Goal: Task Accomplishment & Management: Manage account settings

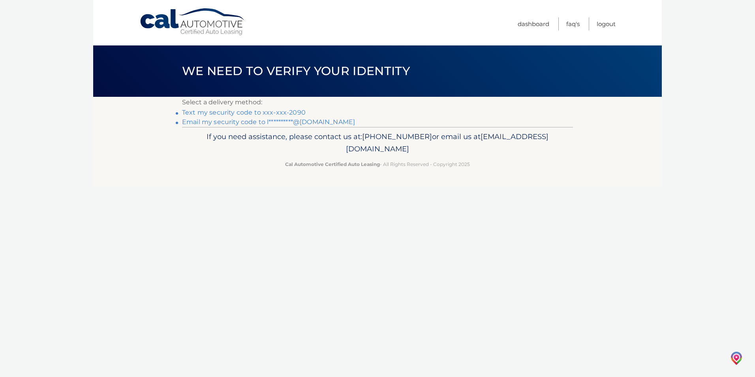
click at [217, 124] on link "**********" at bounding box center [268, 122] width 173 height 8
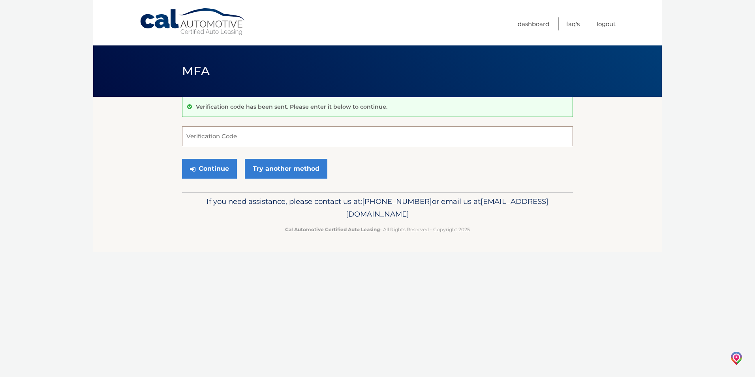
click at [224, 138] on input "Verification Code" at bounding box center [377, 136] width 391 height 20
type input "853646"
click at [182, 159] on button "Continue" at bounding box center [209, 169] width 55 height 20
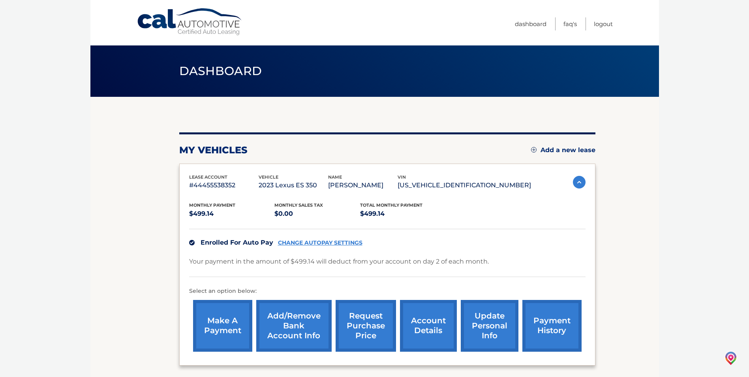
click at [416, 327] on link "account details" at bounding box center [428, 326] width 57 height 52
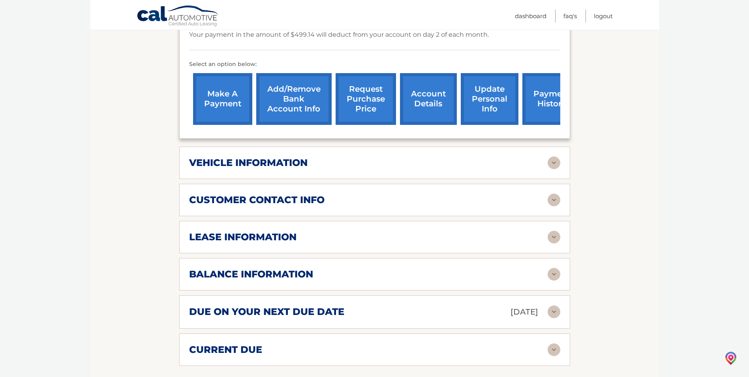
scroll to position [276, 0]
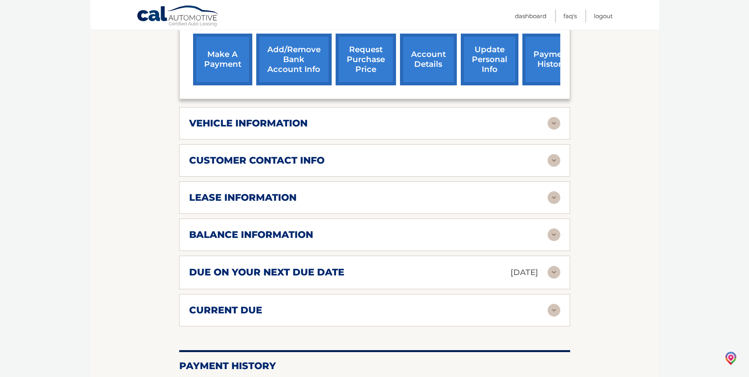
click at [554, 194] on img at bounding box center [554, 197] width 13 height 13
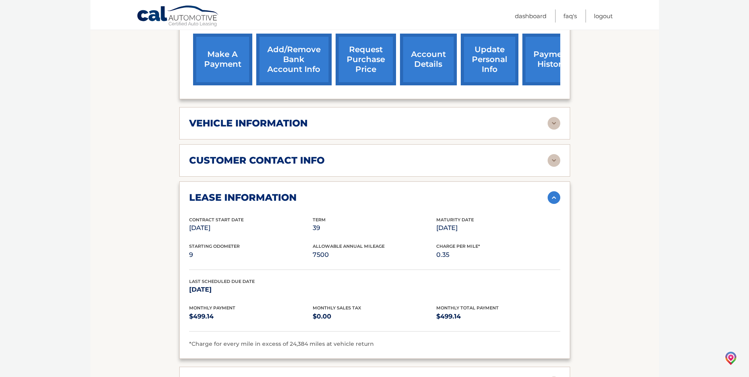
click at [554, 194] on img at bounding box center [554, 197] width 13 height 13
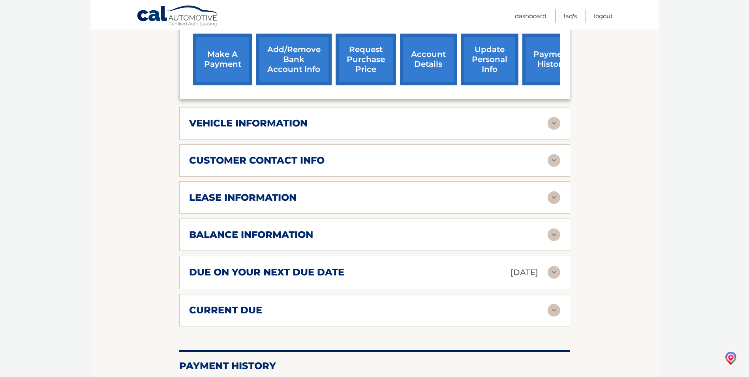
click at [555, 236] on img at bounding box center [554, 234] width 13 height 13
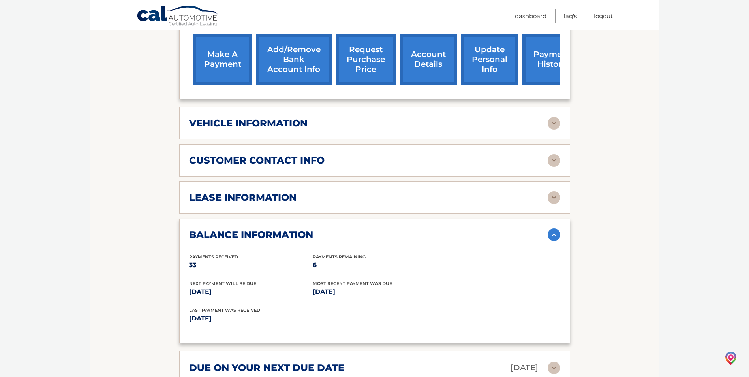
click at [555, 236] on img at bounding box center [554, 234] width 13 height 13
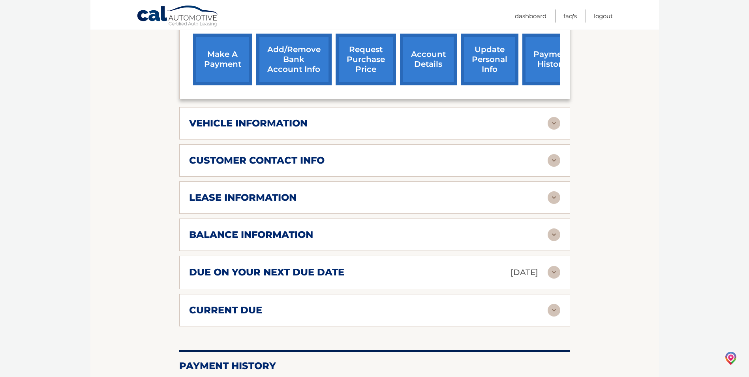
click at [551, 197] on img at bounding box center [554, 197] width 13 height 13
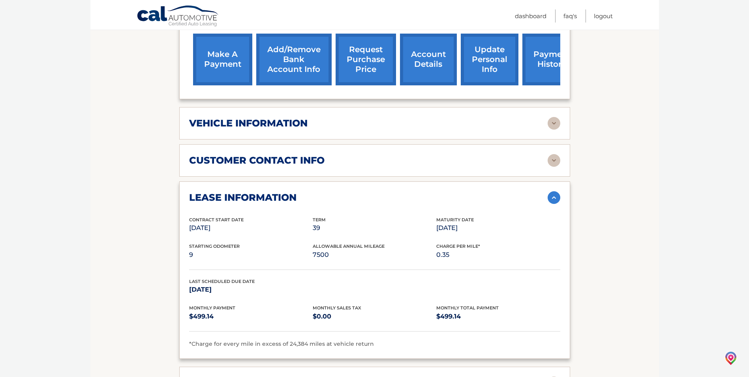
click at [551, 197] on img at bounding box center [554, 197] width 13 height 13
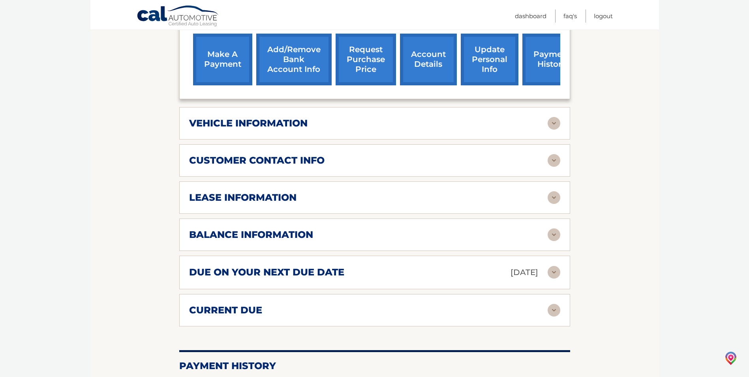
click at [552, 120] on img at bounding box center [554, 123] width 13 height 13
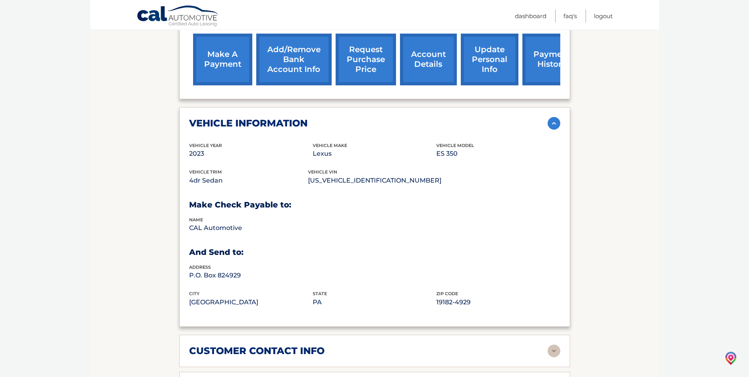
click at [552, 120] on img at bounding box center [554, 123] width 13 height 13
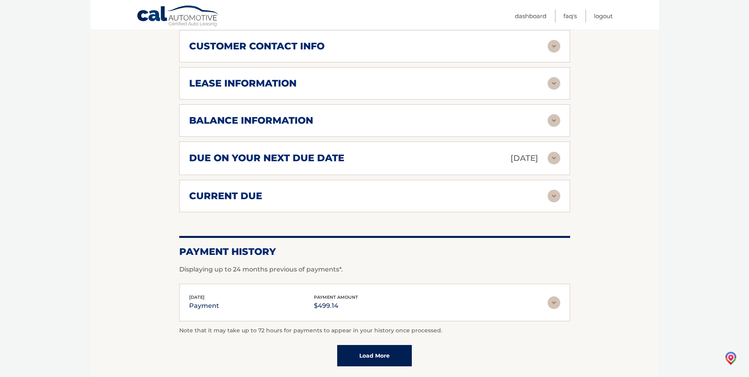
scroll to position [395, 0]
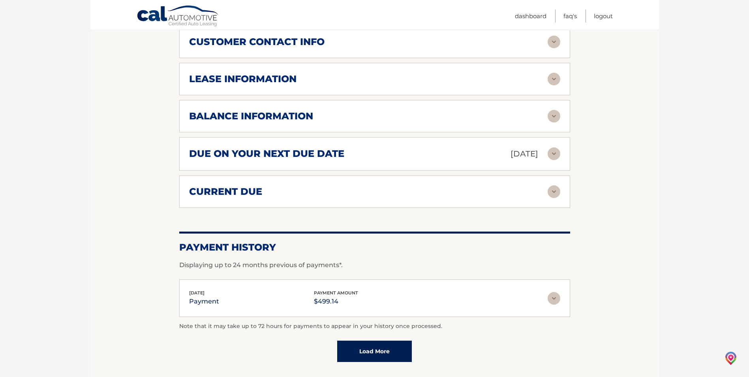
click at [554, 193] on img at bounding box center [554, 191] width 13 height 13
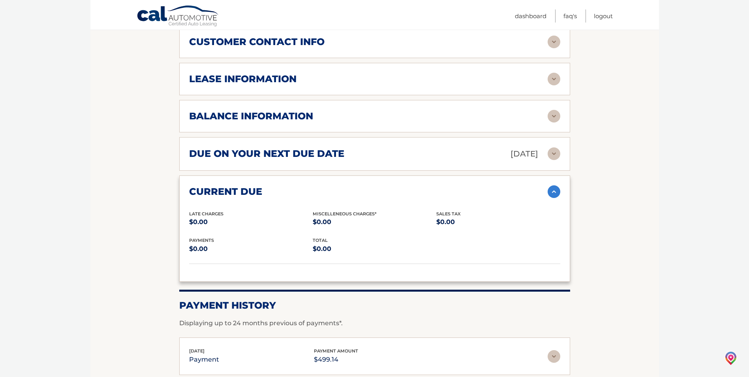
click at [554, 192] on img at bounding box center [554, 191] width 13 height 13
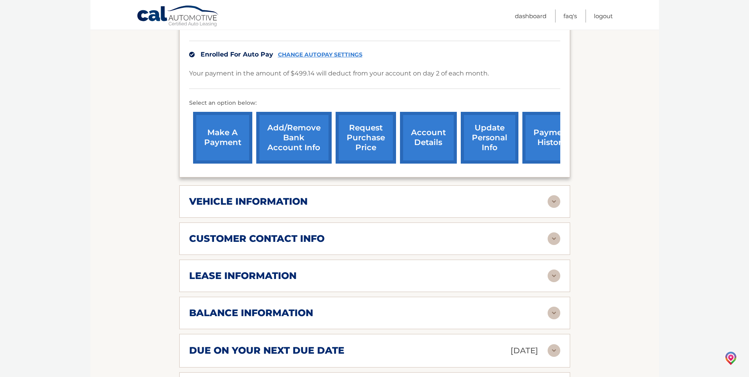
scroll to position [179, 0]
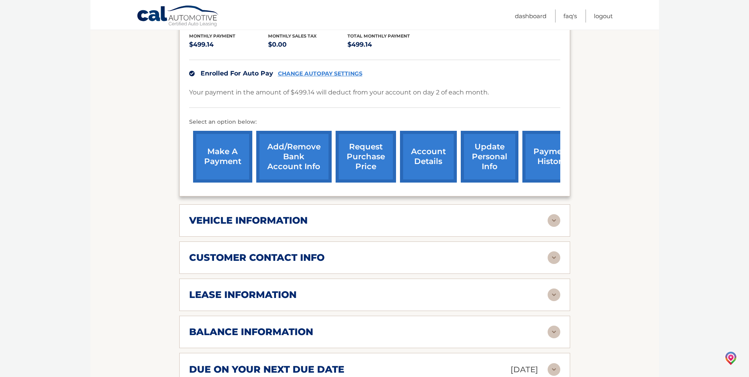
click at [554, 215] on img at bounding box center [554, 220] width 13 height 13
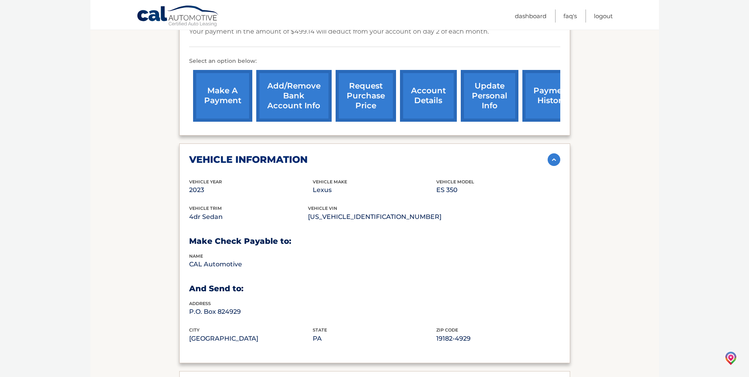
scroll to position [258, 0]
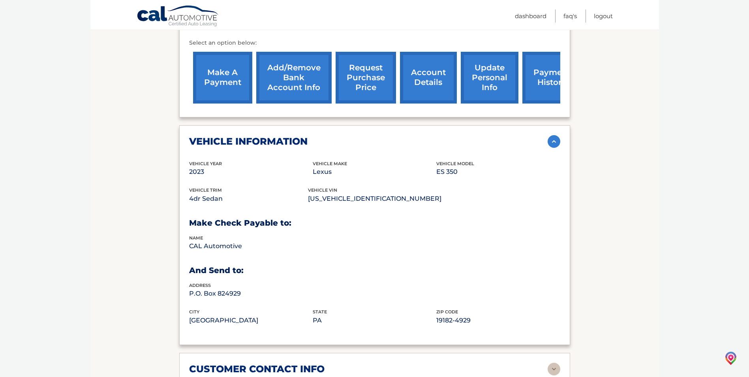
click at [554, 146] on img at bounding box center [554, 141] width 13 height 13
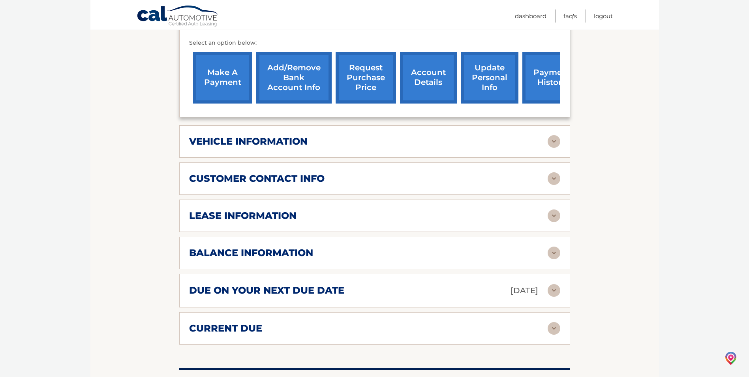
click at [361, 77] on link "request purchase price" at bounding box center [366, 78] width 60 height 52
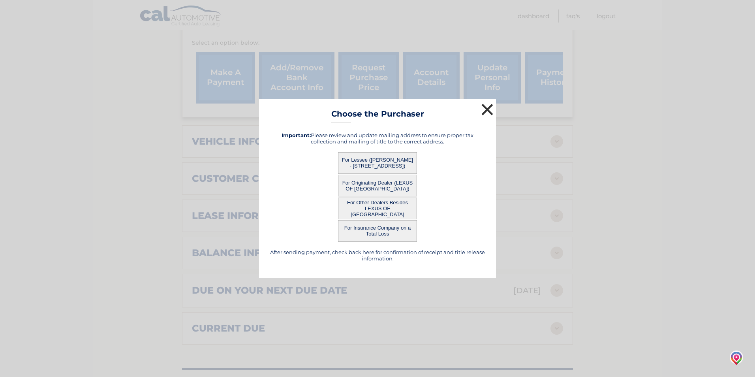
click at [485, 114] on button "×" at bounding box center [487, 109] width 16 height 16
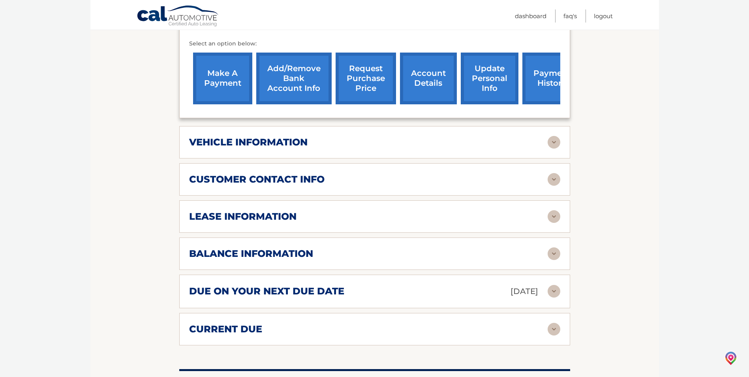
scroll to position [219, 0]
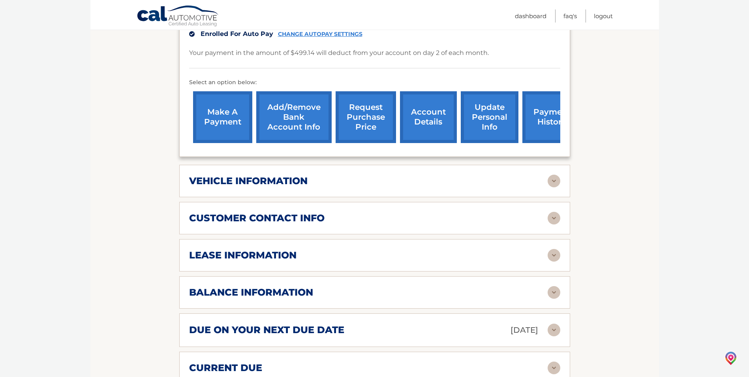
click at [554, 253] on img at bounding box center [554, 255] width 13 height 13
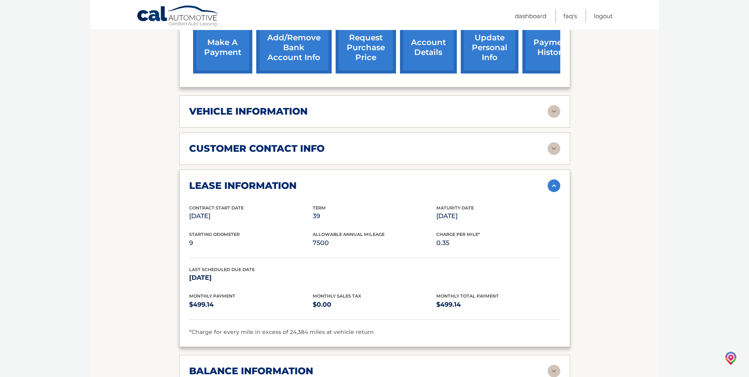
scroll to position [288, 0]
click at [550, 183] on img at bounding box center [554, 186] width 13 height 13
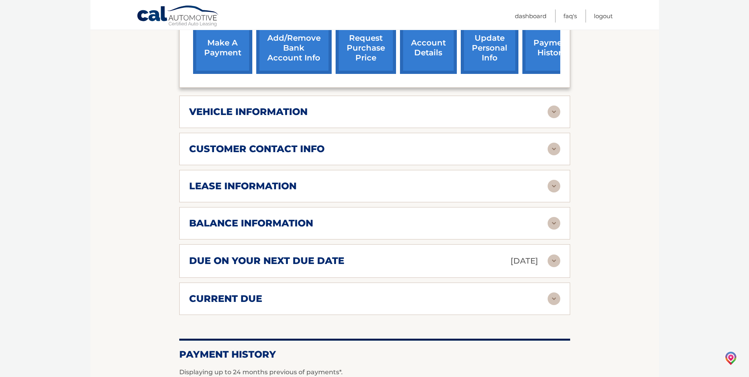
click at [372, 55] on link "request purchase price" at bounding box center [366, 48] width 60 height 52
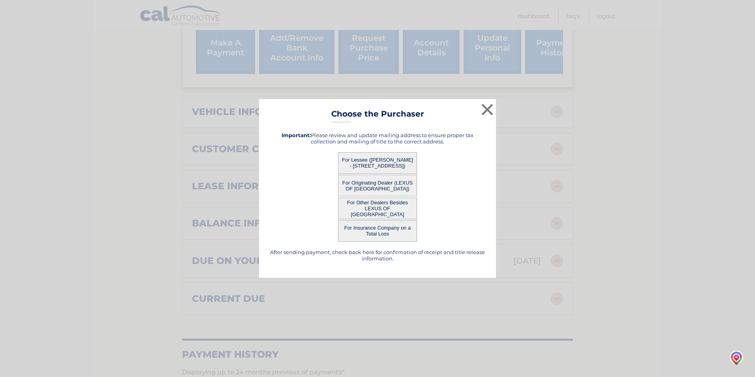
click at [381, 168] on button "For Lessee ([PERSON_NAME] - [STREET_ADDRESS])" at bounding box center [377, 163] width 79 height 22
click at [369, 159] on button "For Lessee ([PERSON_NAME] - [STREET_ADDRESS])" at bounding box center [377, 163] width 79 height 22
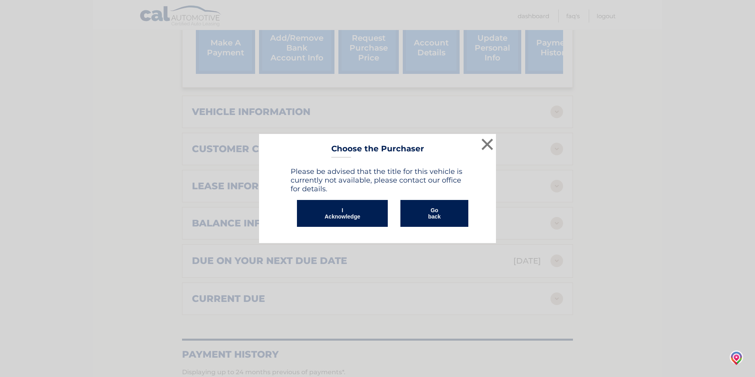
click at [367, 205] on button "I Acknowledge" at bounding box center [342, 213] width 91 height 27
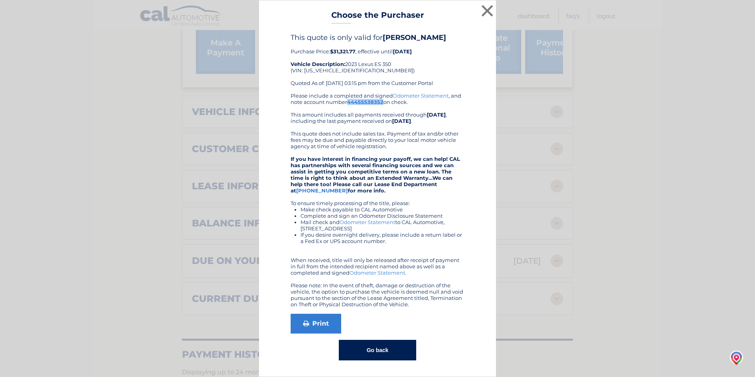
drag, startPoint x: 383, startPoint y: 102, endPoint x: 348, endPoint y: 103, distance: 34.8
click at [348, 103] on b "44455538352" at bounding box center [365, 102] width 36 height 6
copy b "44455538352"
click at [308, 319] on link "Print" at bounding box center [316, 323] width 51 height 20
click at [483, 8] on button "×" at bounding box center [487, 11] width 16 height 16
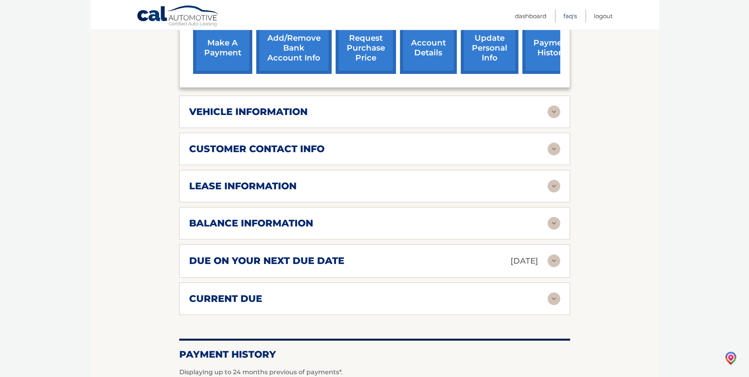
click at [566, 15] on link "FAQ's" at bounding box center [569, 15] width 13 height 13
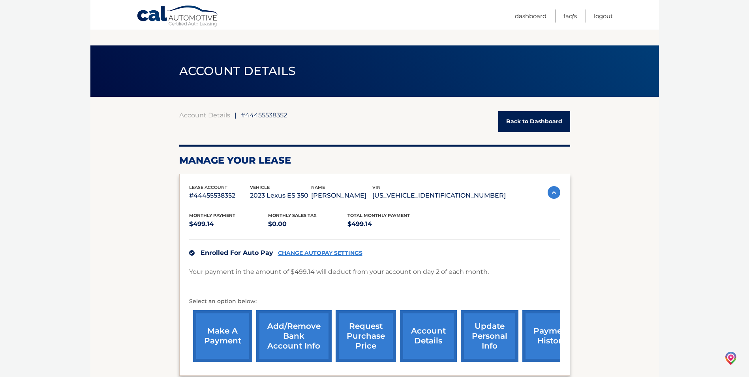
scroll to position [288, 0]
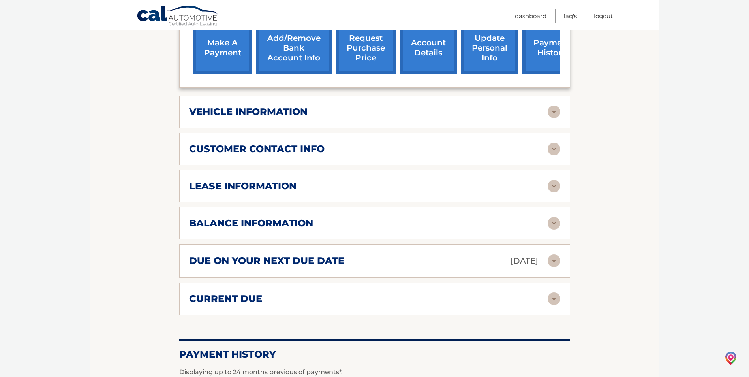
click at [459, 189] on div "lease information" at bounding box center [368, 186] width 358 height 12
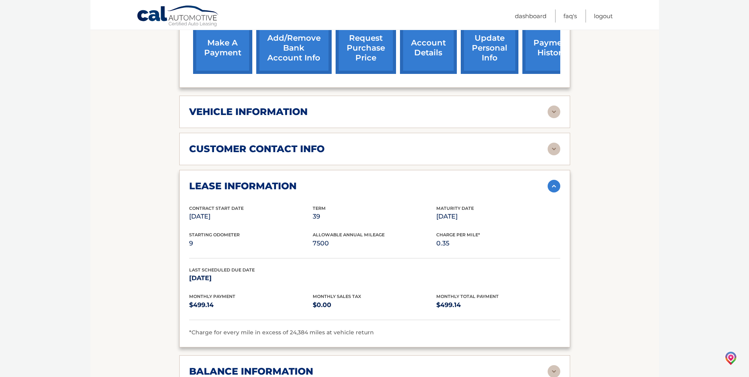
click at [488, 114] on div "vehicle information" at bounding box center [368, 112] width 358 height 12
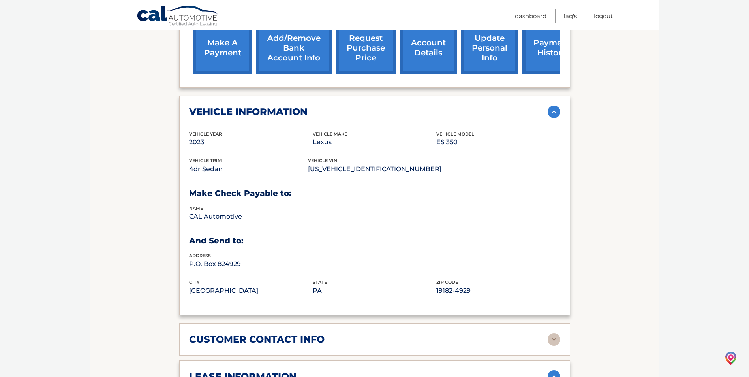
click at [548, 107] on img at bounding box center [554, 111] width 13 height 13
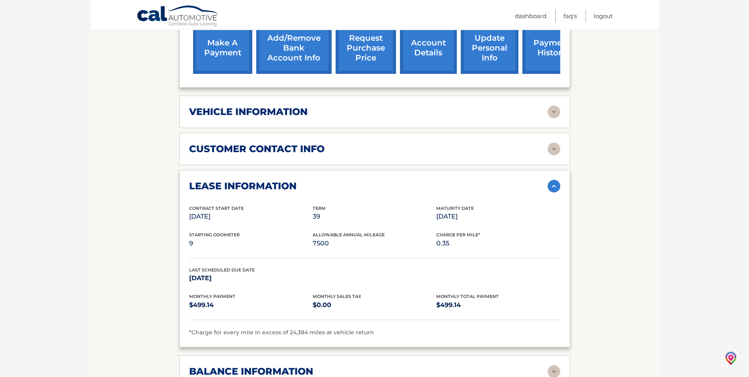
click at [552, 148] on img at bounding box center [554, 149] width 13 height 13
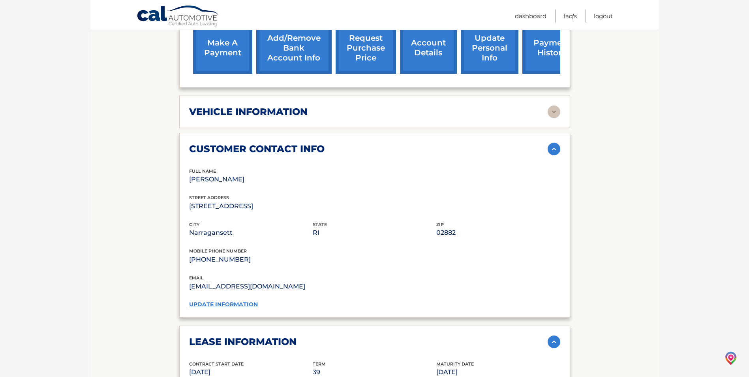
click at [552, 148] on img at bounding box center [554, 149] width 13 height 13
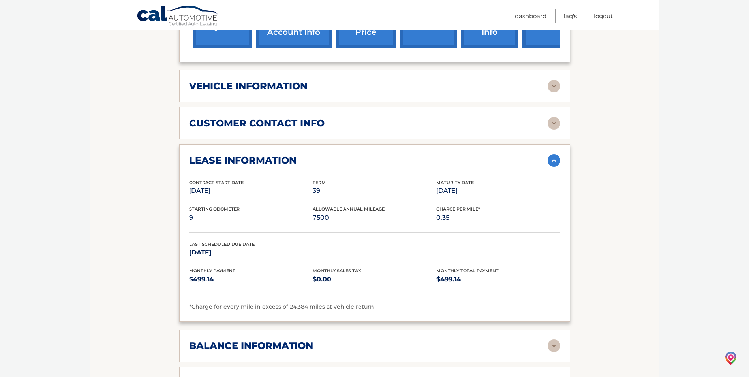
scroll to position [327, 0]
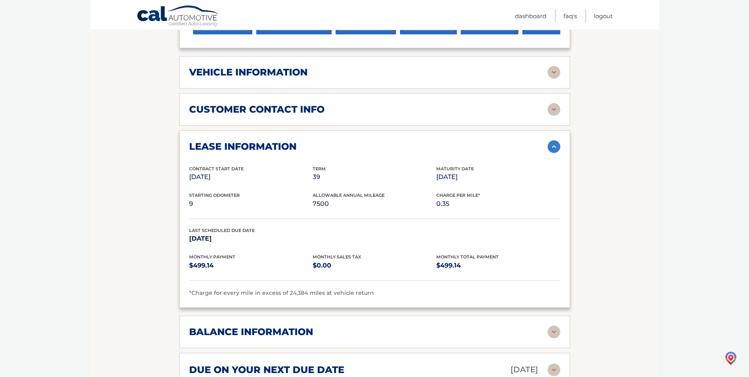
click at [550, 146] on img at bounding box center [554, 146] width 13 height 13
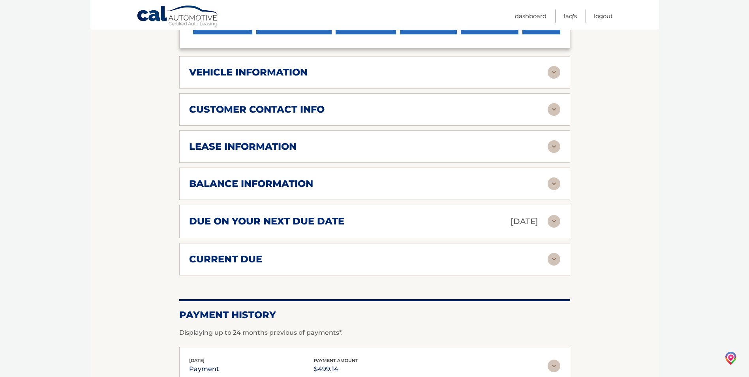
click at [548, 180] on img at bounding box center [554, 183] width 13 height 13
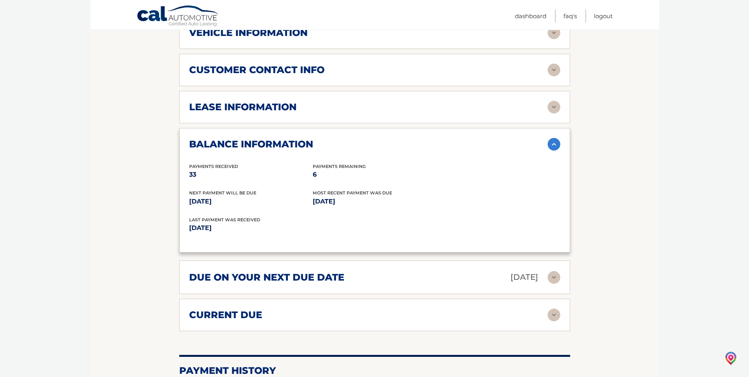
scroll to position [406, 0]
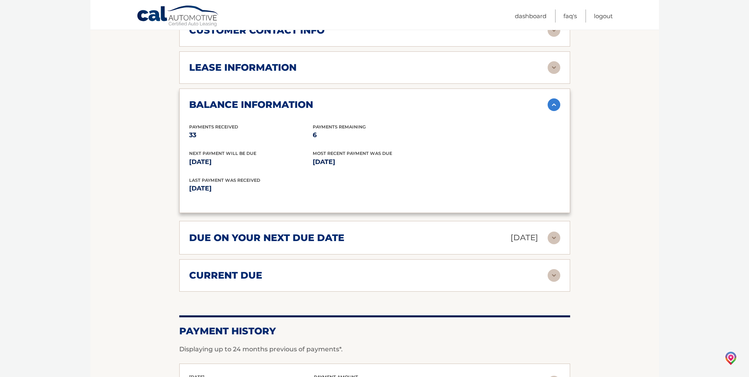
click at [553, 237] on img at bounding box center [554, 237] width 13 height 13
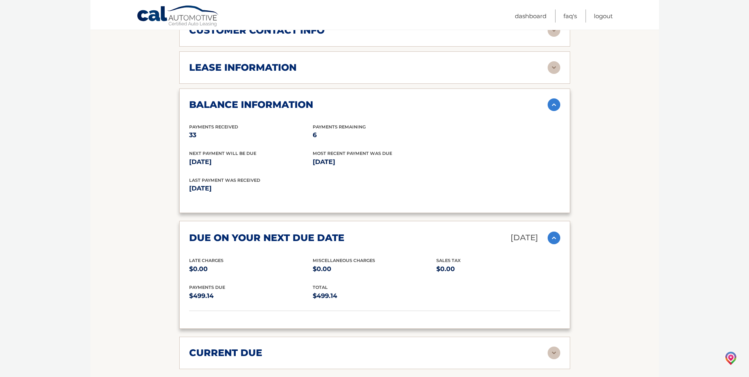
click at [553, 237] on img at bounding box center [554, 237] width 13 height 13
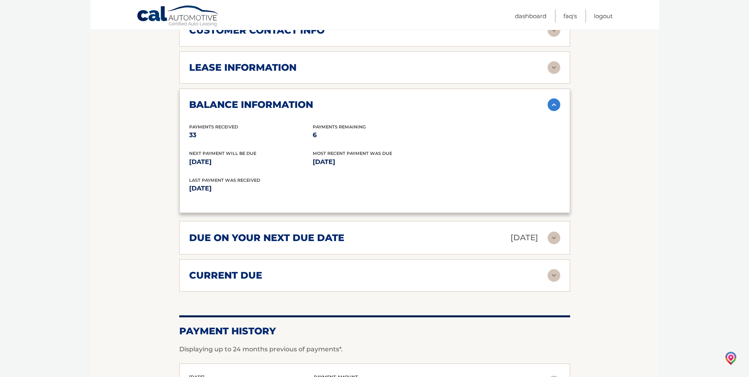
click at [554, 277] on img at bounding box center [554, 275] width 13 height 13
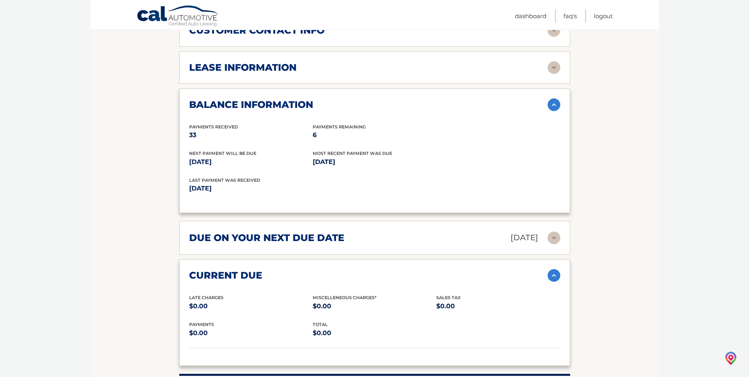
click at [554, 277] on img at bounding box center [554, 275] width 13 height 13
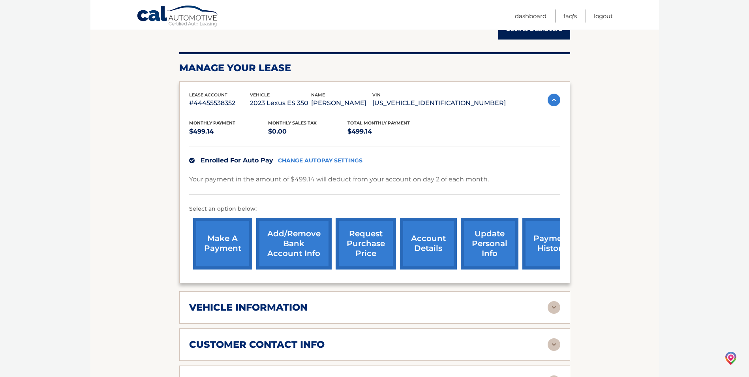
scroll to position [51, 0]
